Goal: Find specific page/section: Locate a particular part of the current website

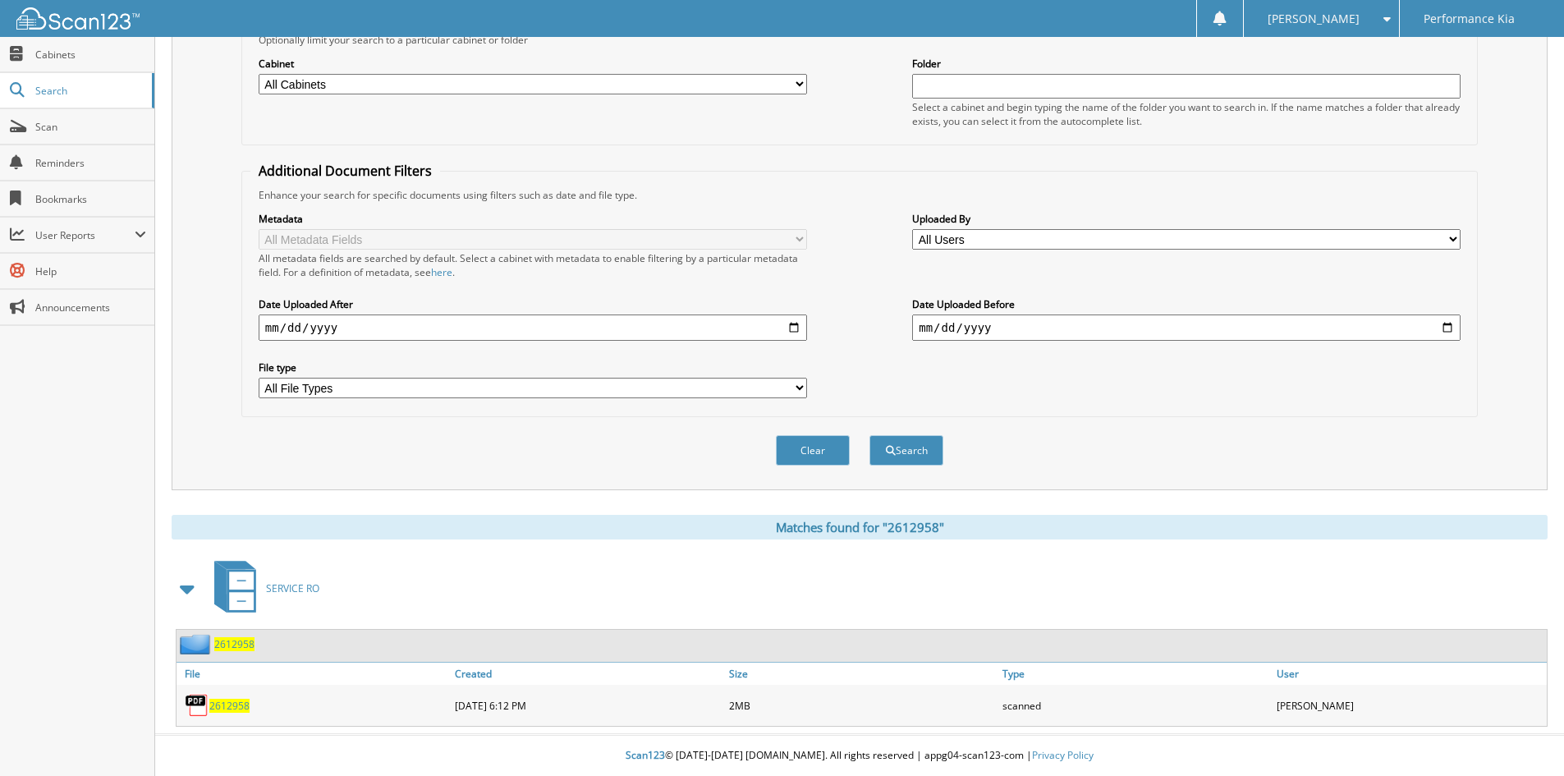
click at [228, 703] on span "2612958" at bounding box center [229, 706] width 40 height 14
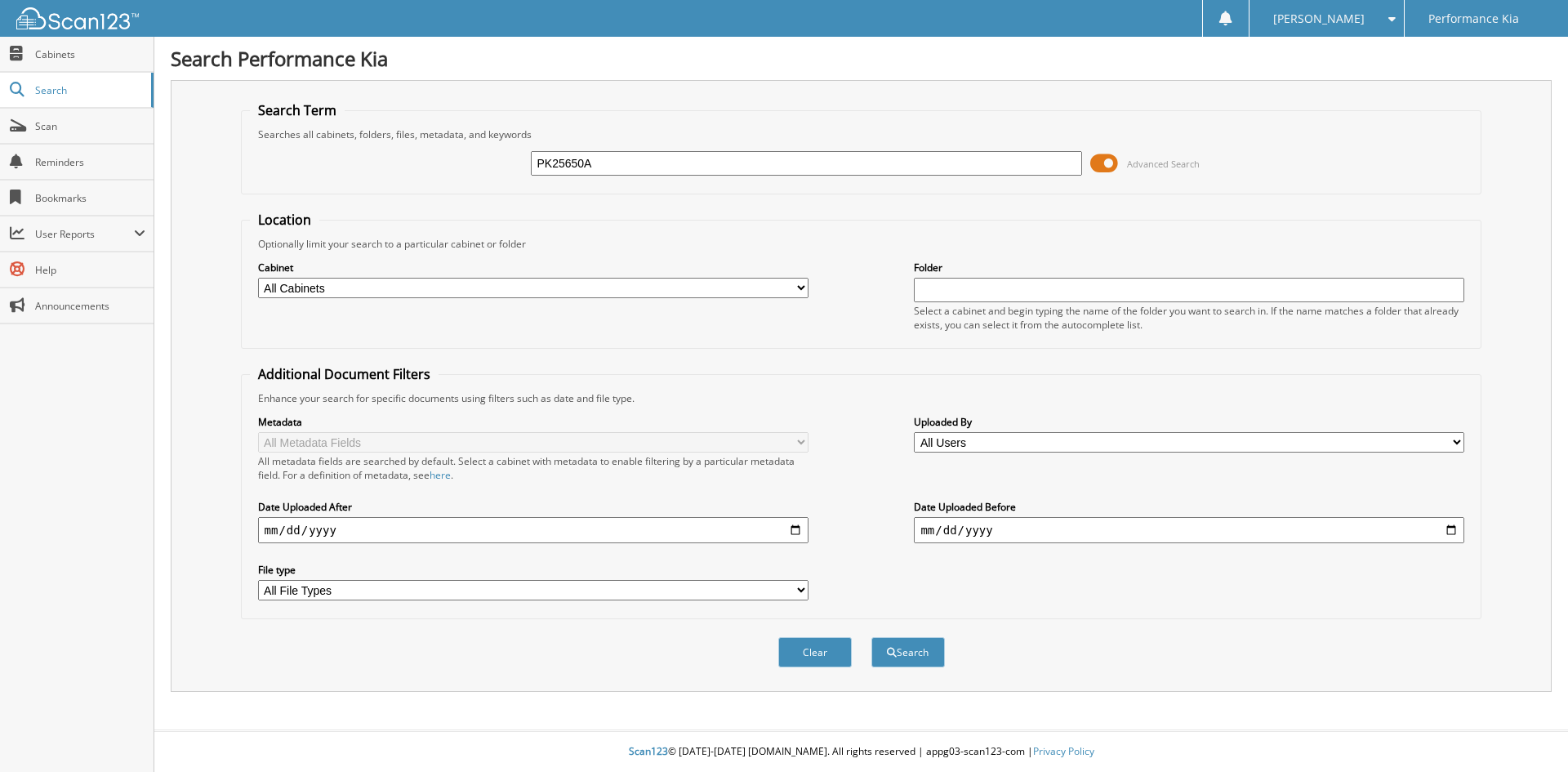
type input "PK25650A"
click at [872, 637] on button "Search" at bounding box center [908, 652] width 74 height 30
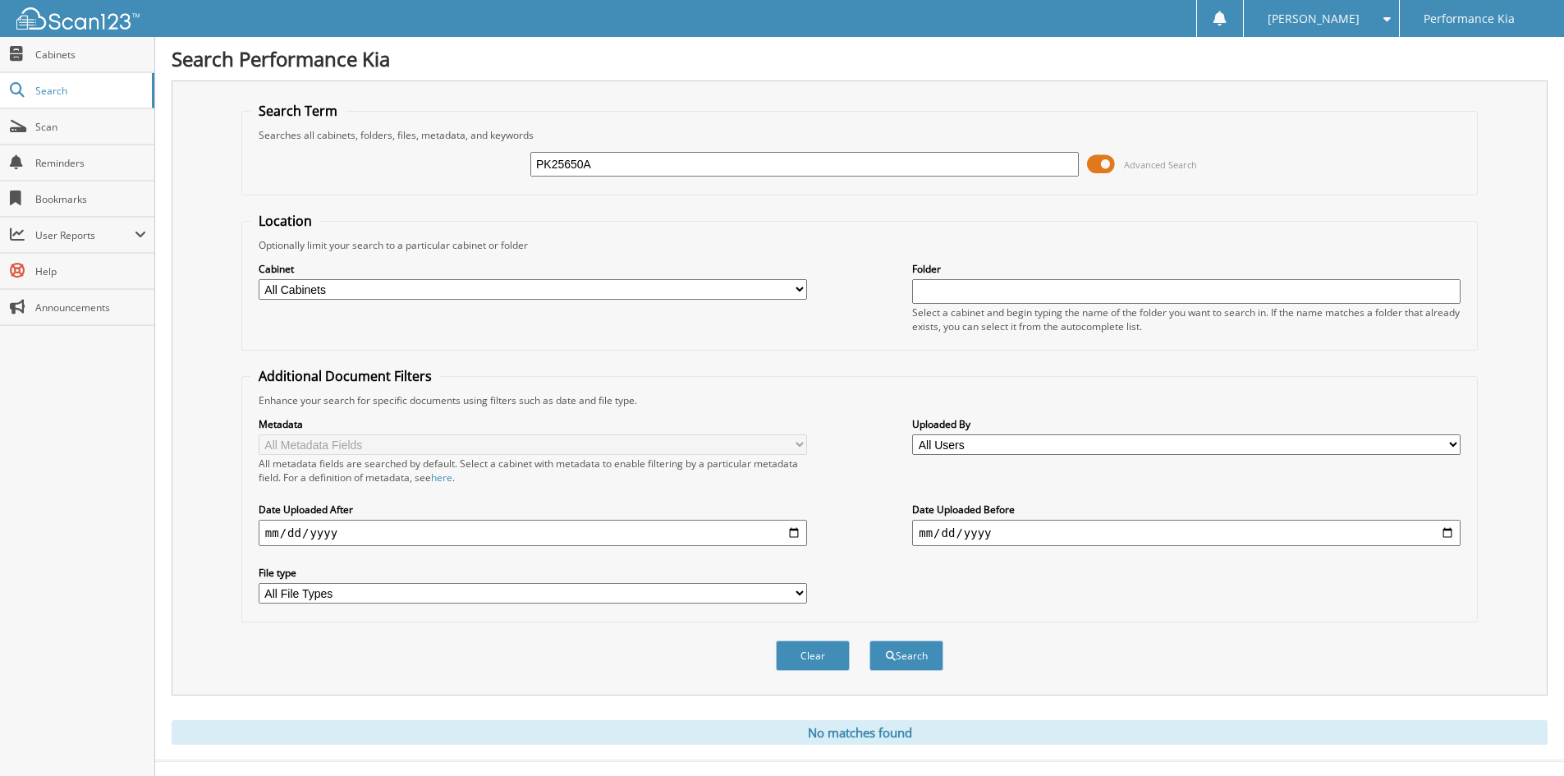
click at [645, 165] on input "PK25650A" at bounding box center [804, 164] width 548 height 25
drag, startPoint x: 645, startPoint y: 165, endPoint x: 428, endPoint y: 174, distance: 217.8
click at [428, 174] on div "PK25650A Advanced Search" at bounding box center [859, 164] width 1218 height 44
type input "P5040491"
click at [870, 640] on button "Search" at bounding box center [907, 655] width 74 height 30
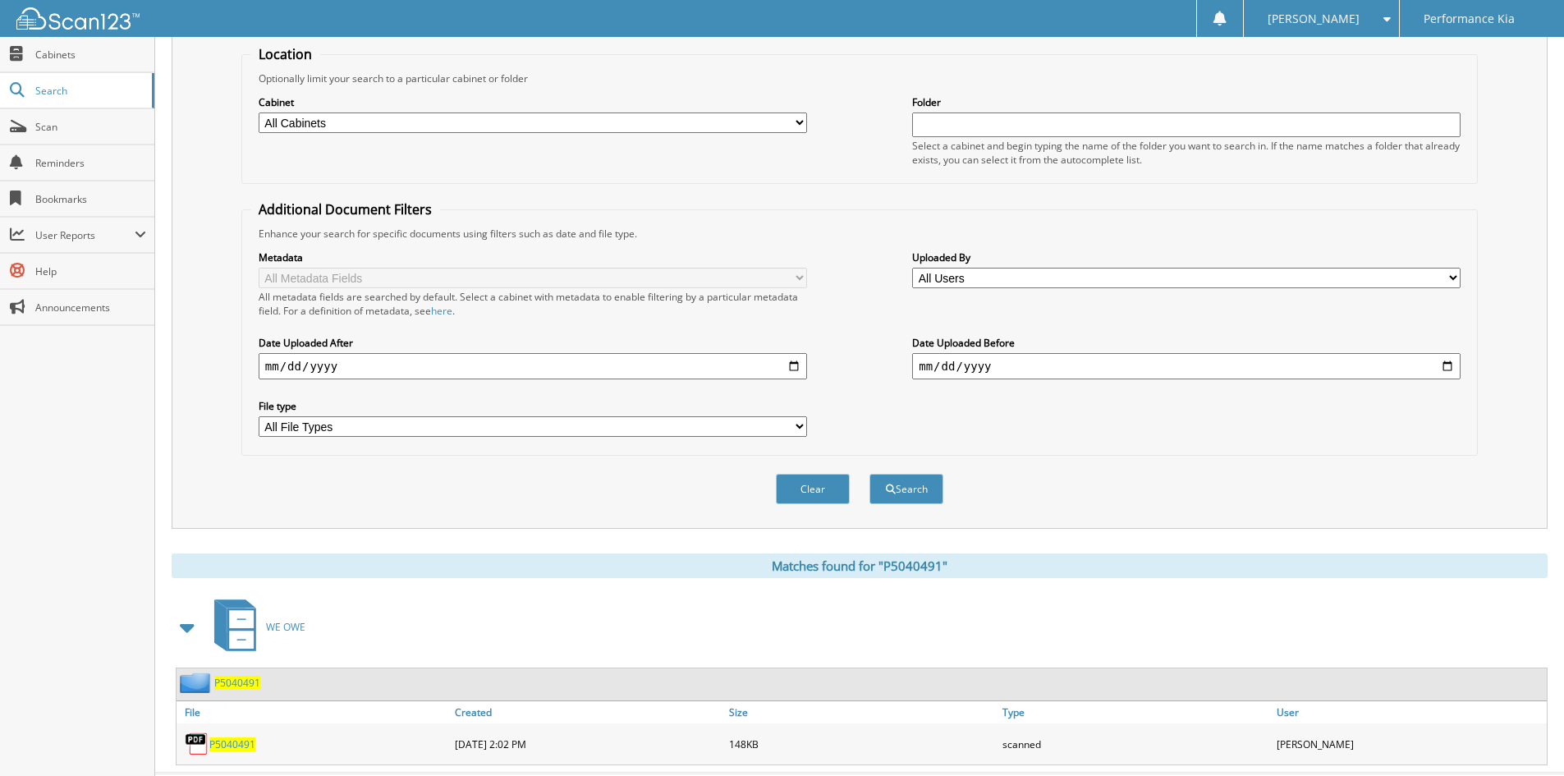
scroll to position [206, 0]
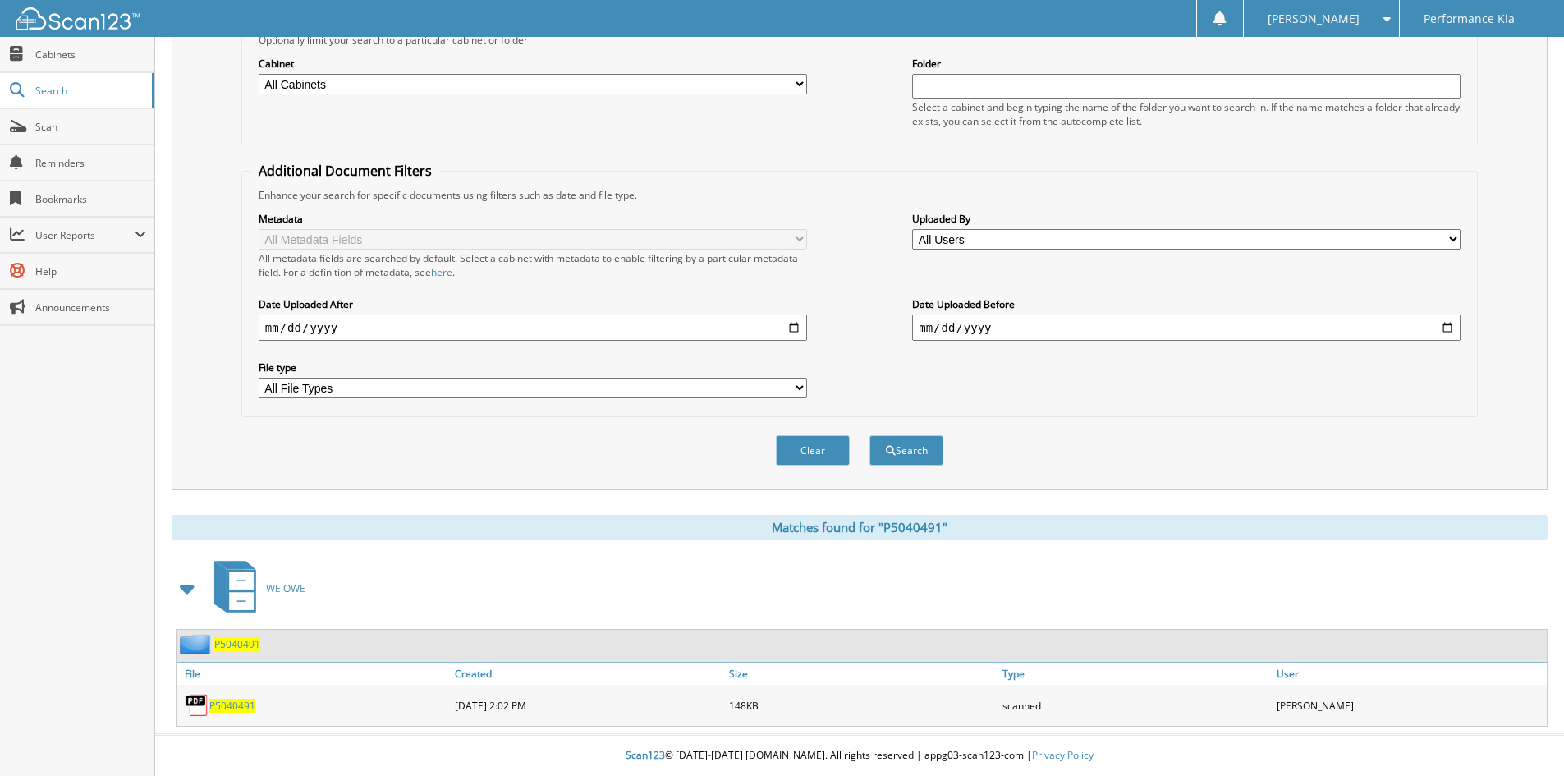
click at [229, 707] on span "P5040491" at bounding box center [232, 706] width 46 height 14
